Goal: Information Seeking & Learning: Learn about a topic

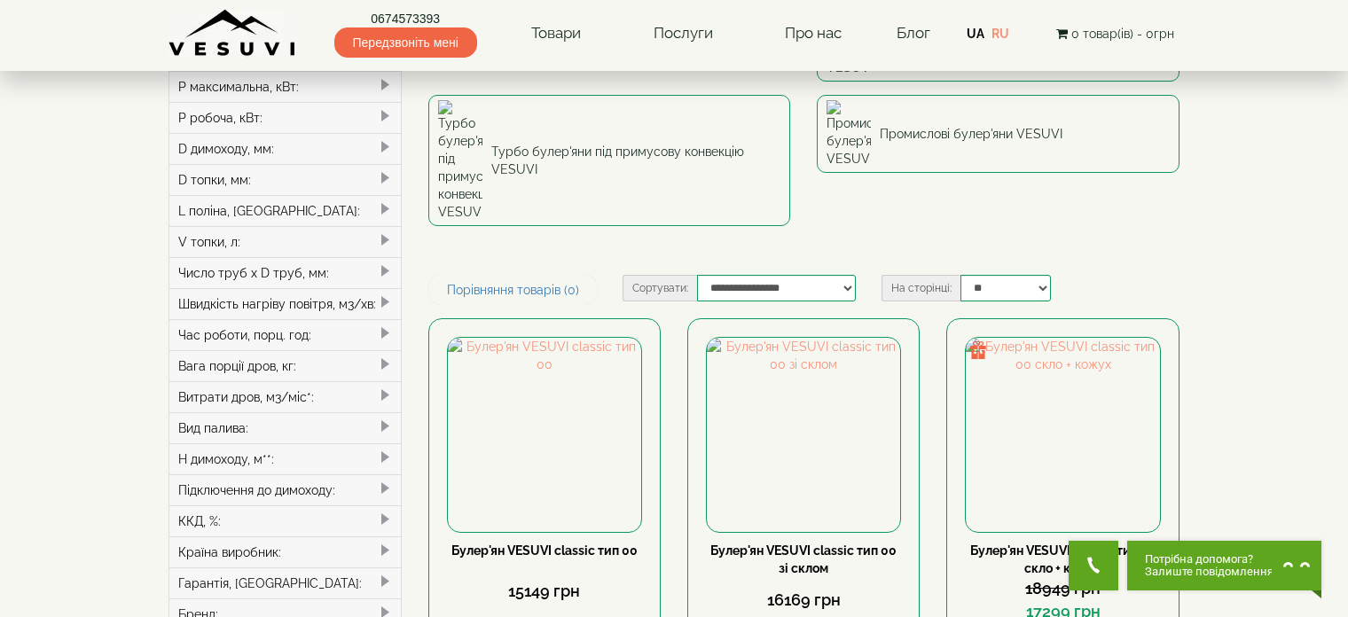
scroll to position [319, 0]
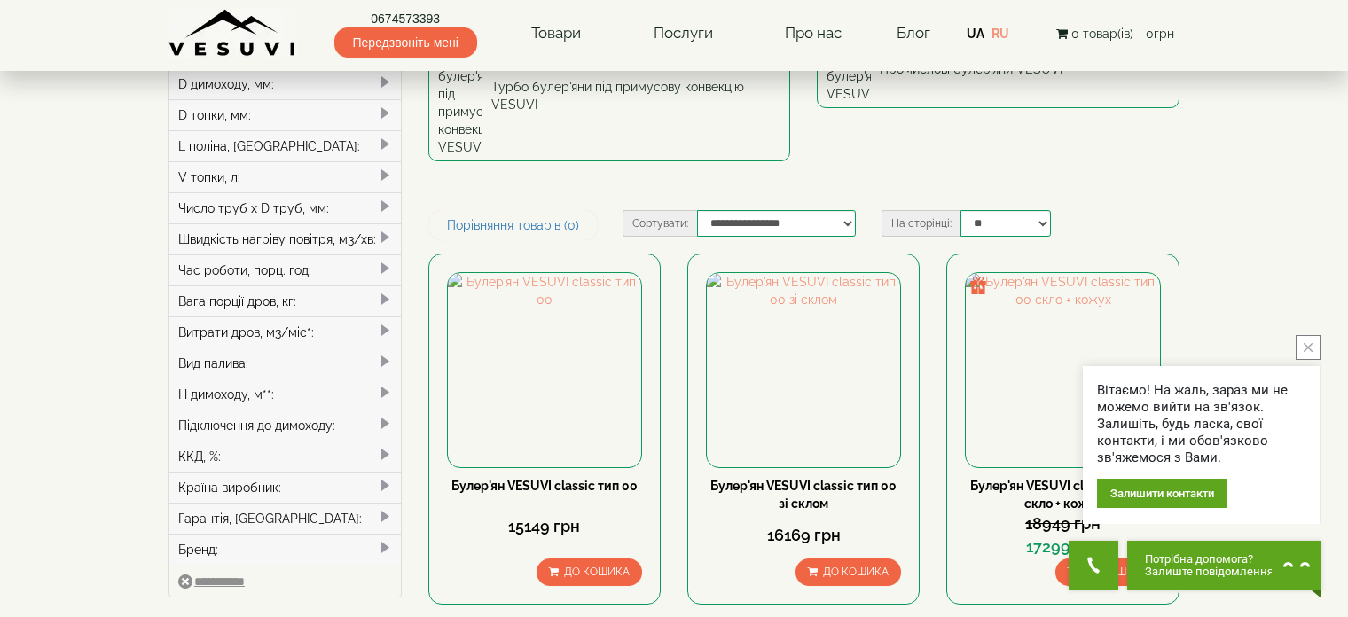
click at [1307, 345] on icon "close button" at bounding box center [1308, 347] width 9 height 9
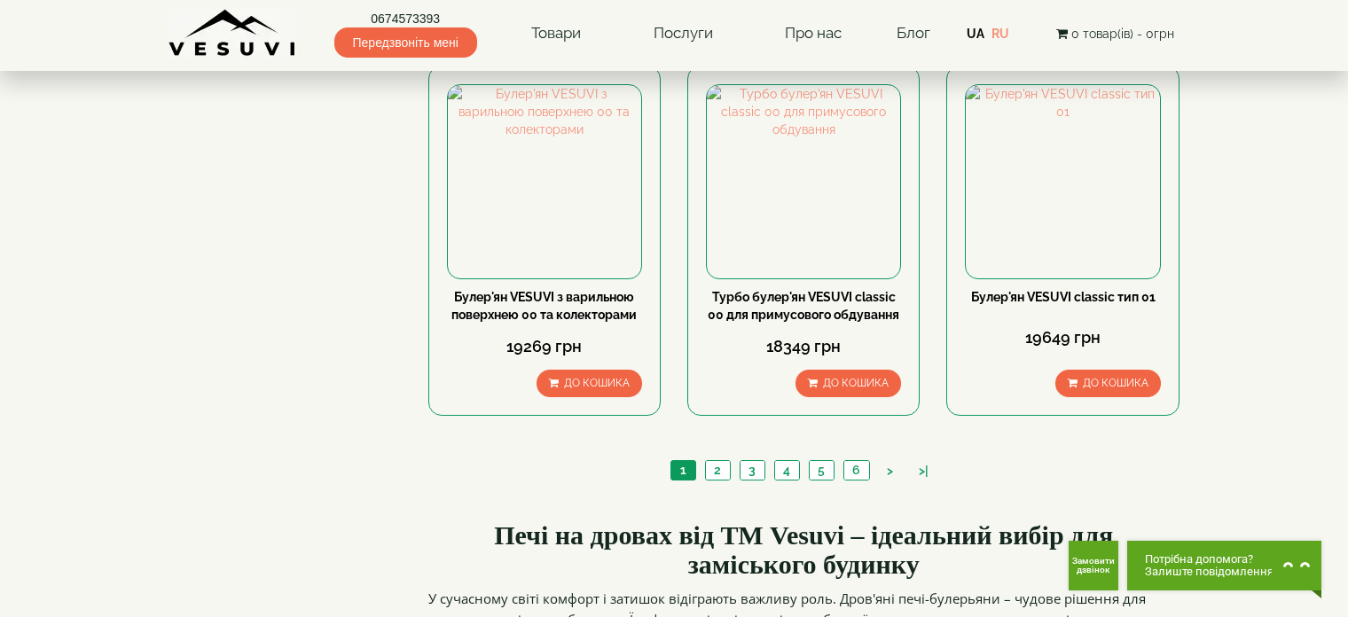
scroll to position [2093, 0]
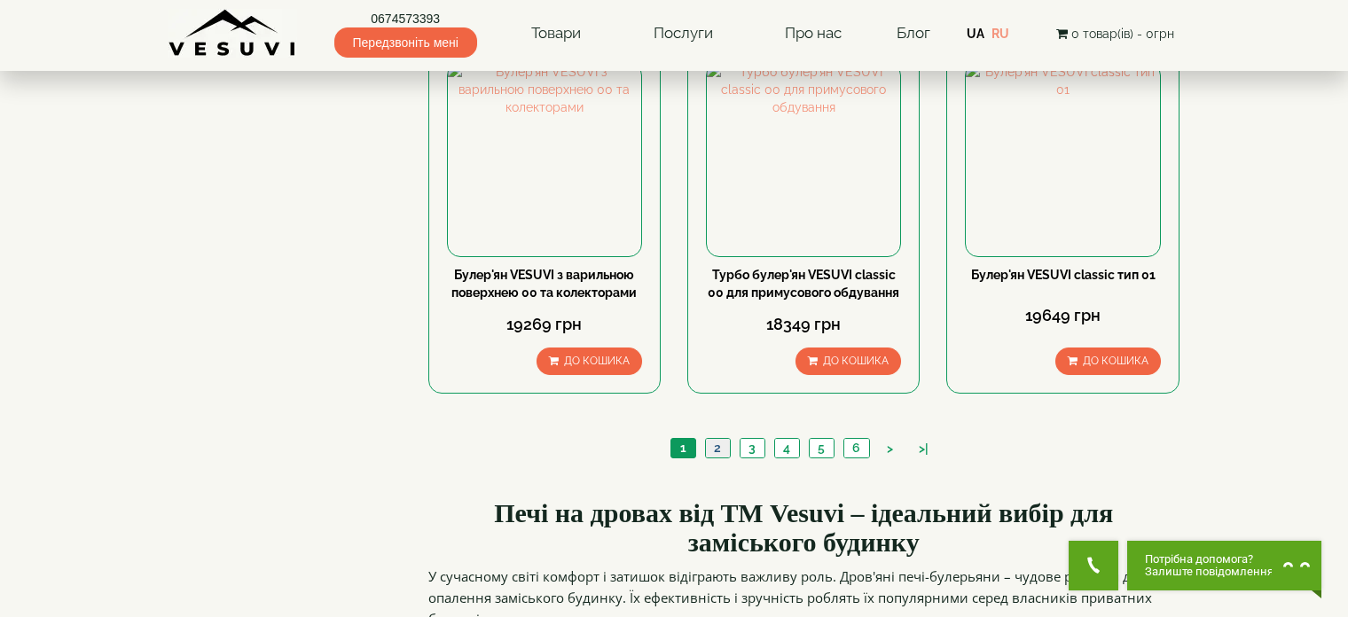
click at [713, 439] on link "2" at bounding box center [717, 448] width 25 height 19
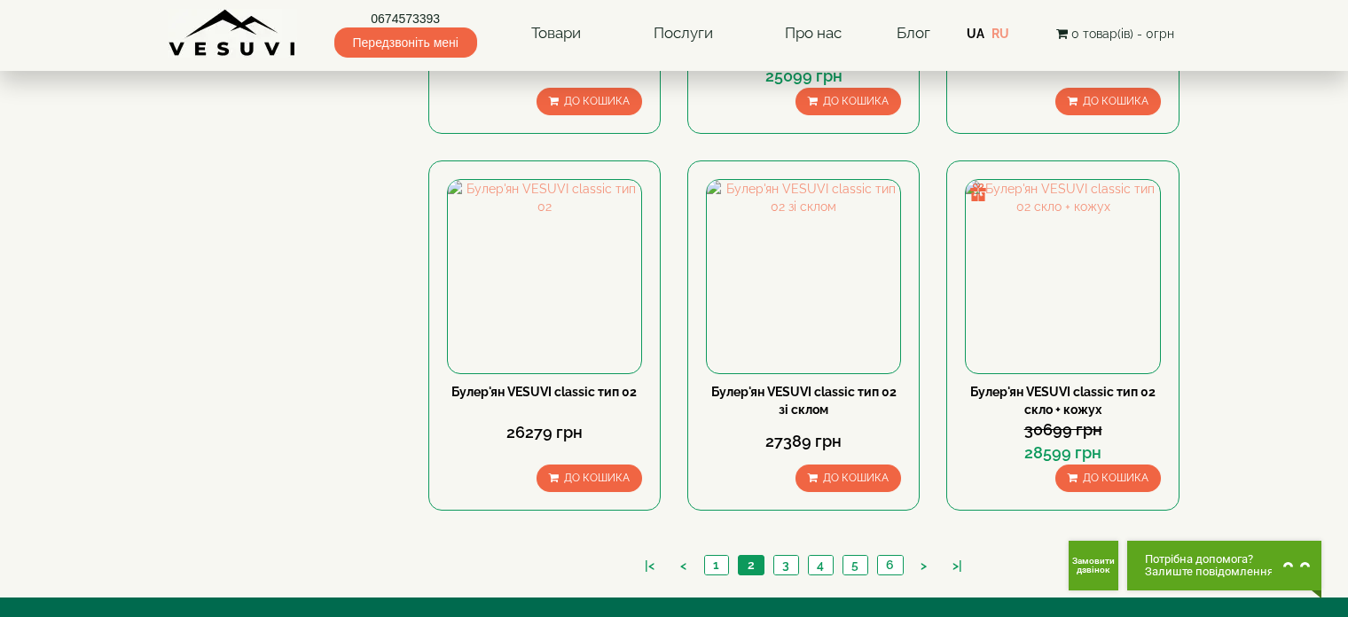
scroll to position [2103, 0]
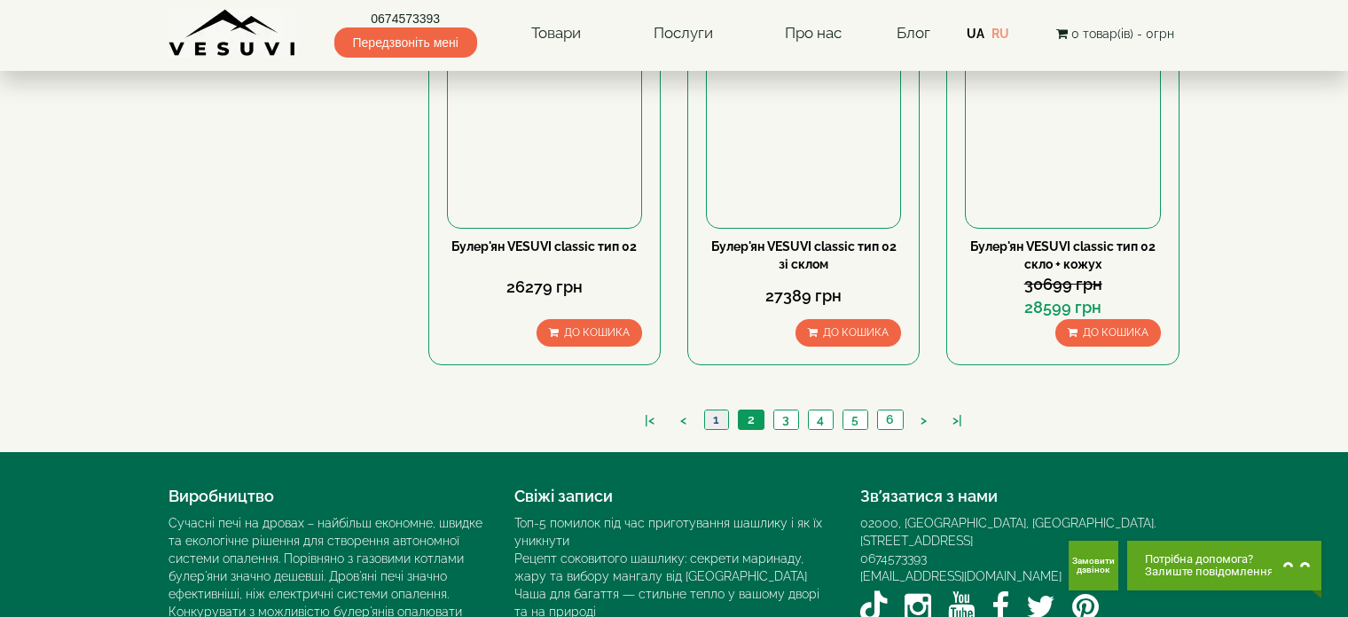
click at [719, 411] on link "1" at bounding box center [716, 420] width 24 height 19
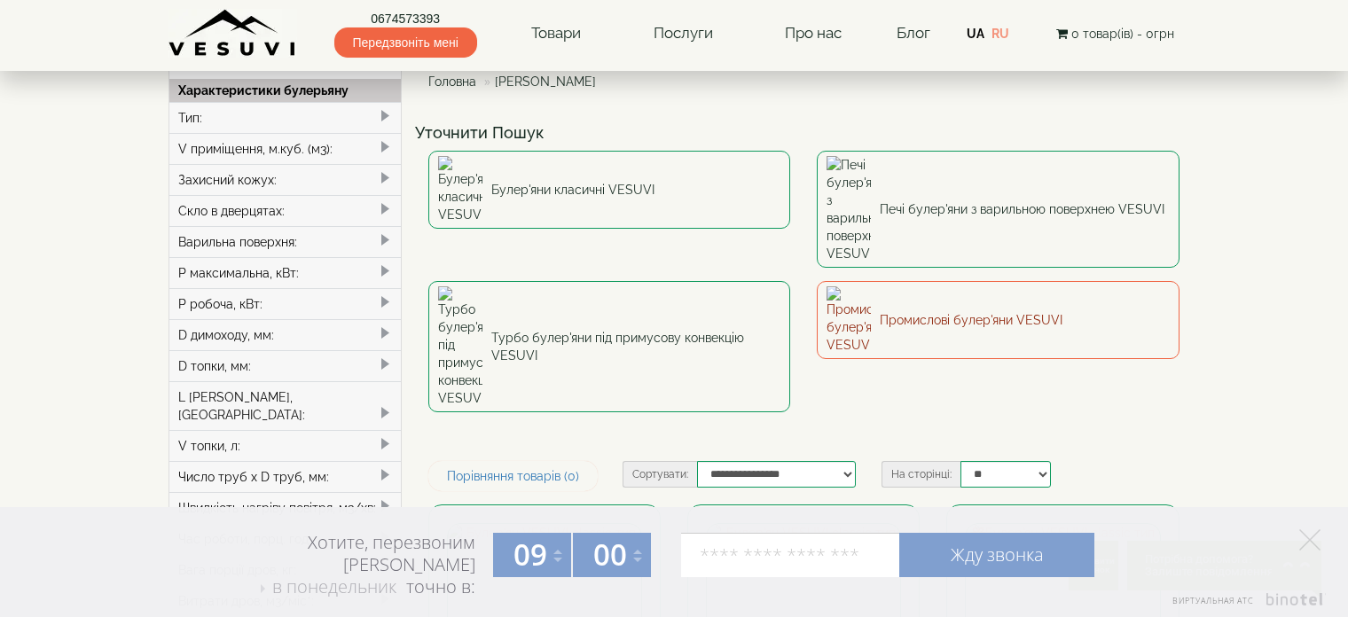
scroll to position [177, 0]
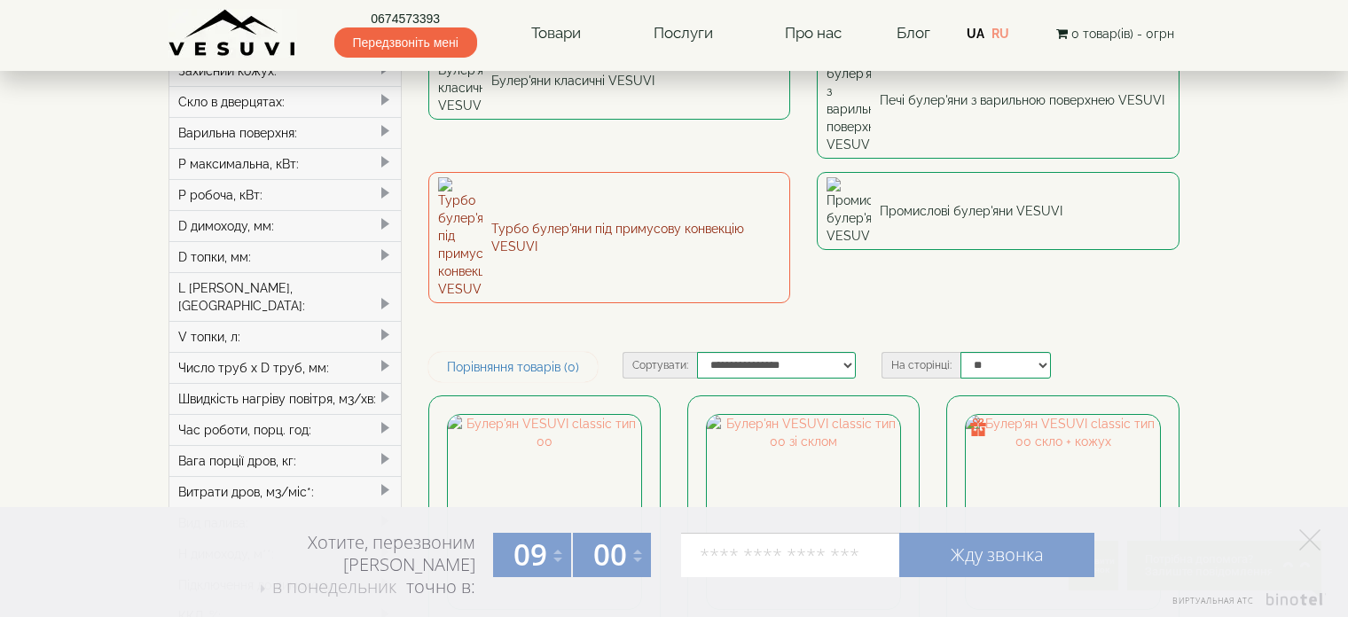
click at [520, 172] on link "Турбо булер'яни під примусову конвекцію VESUVI" at bounding box center [609, 237] width 363 height 131
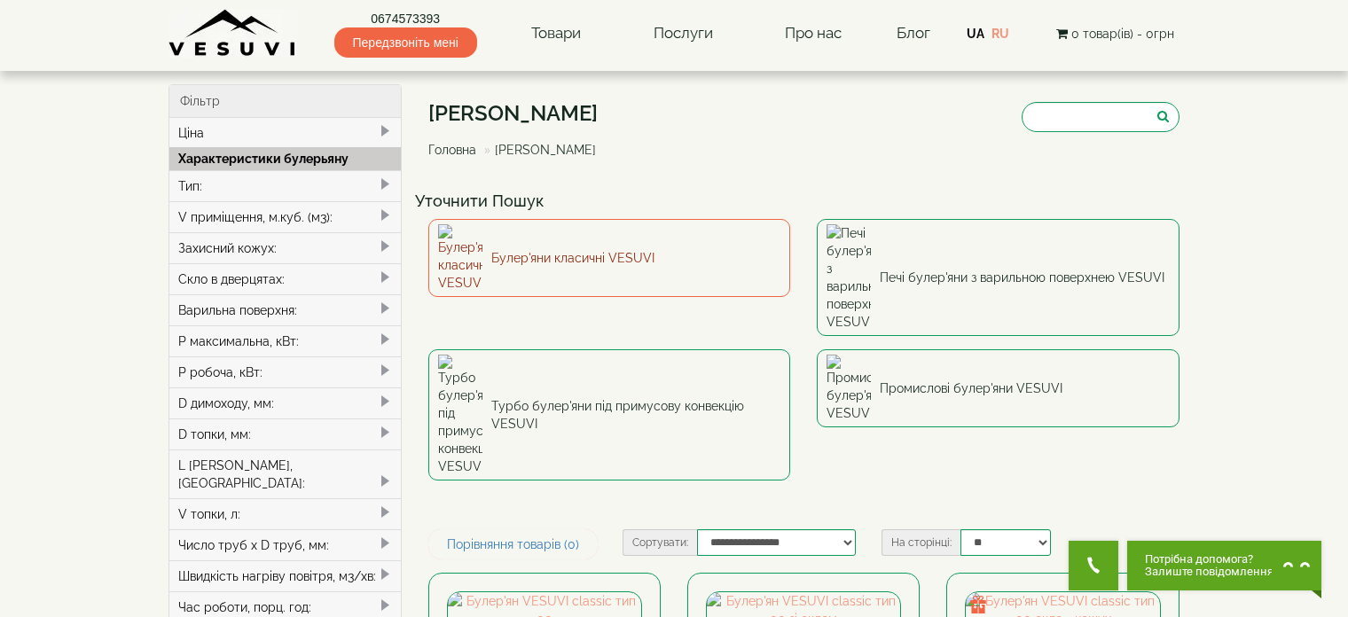
click at [527, 238] on link "Булер'яни класичні VESUVI" at bounding box center [609, 258] width 363 height 78
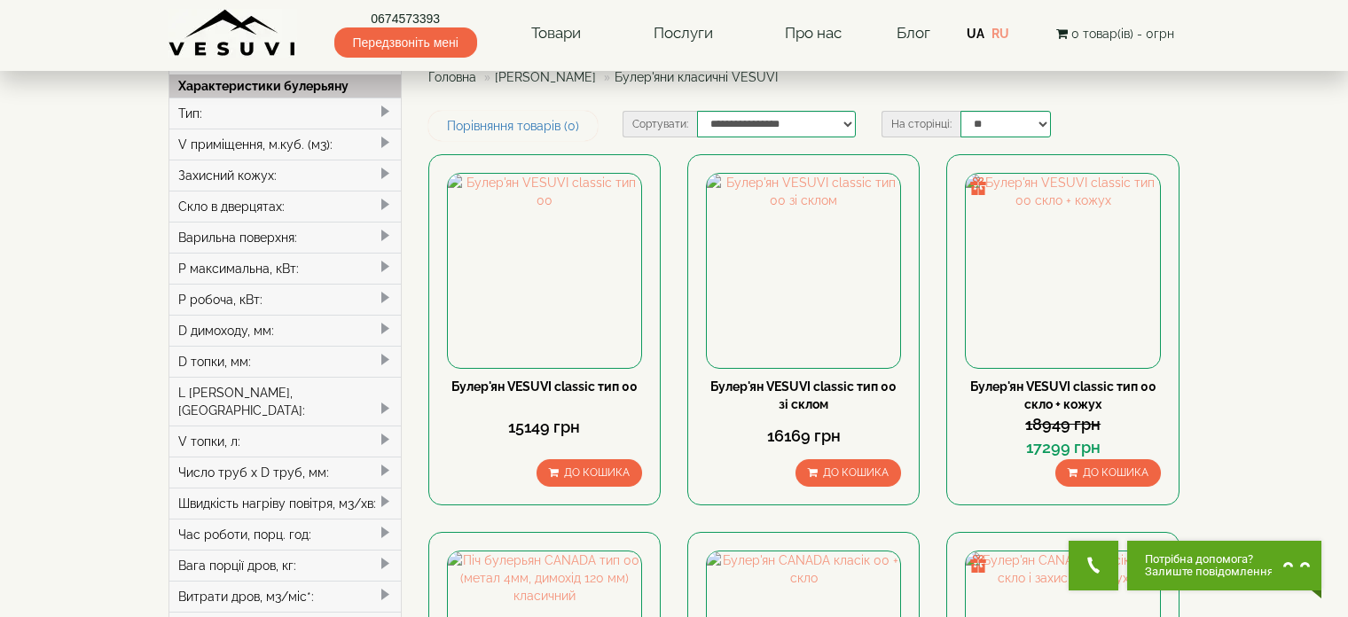
scroll to position [106, 0]
